Goal: Find specific page/section: Find specific page/section

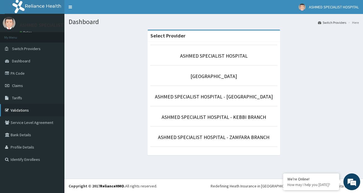
click at [15, 111] on link "Validations" at bounding box center [32, 110] width 64 height 12
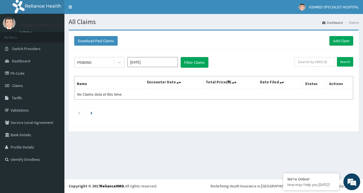
click at [19, 75] on link "PA Code" at bounding box center [32, 73] width 64 height 12
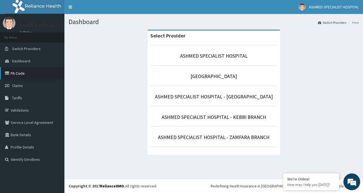
click at [25, 75] on link "PA Code" at bounding box center [32, 73] width 64 height 12
click at [15, 72] on link "PA Code" at bounding box center [32, 73] width 64 height 12
click at [21, 71] on link "PA Code" at bounding box center [32, 73] width 64 height 12
click at [29, 73] on link "PA Code" at bounding box center [32, 73] width 64 height 12
click at [18, 72] on link "PA Code" at bounding box center [32, 73] width 64 height 12
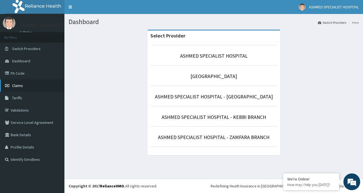
click at [16, 85] on span "Claims" at bounding box center [17, 85] width 11 height 5
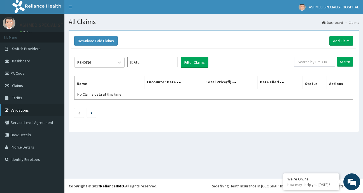
click at [20, 110] on link "Validations" at bounding box center [32, 110] width 64 height 12
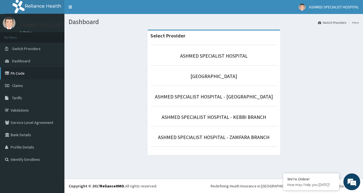
click at [16, 75] on link "PA Code" at bounding box center [32, 73] width 64 height 12
click at [18, 73] on link "PA Code" at bounding box center [32, 73] width 64 height 12
click at [18, 72] on link "PA Code" at bounding box center [32, 73] width 64 height 12
click at [12, 71] on link "PA Code" at bounding box center [32, 73] width 64 height 12
